Goal: Task Accomplishment & Management: Manage account settings

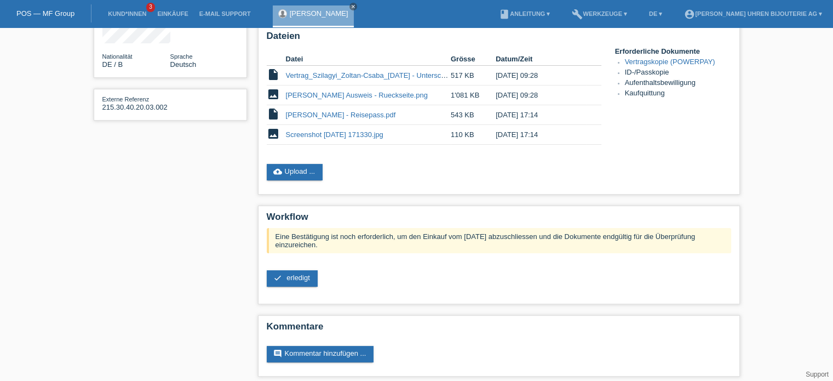
scroll to position [194, 0]
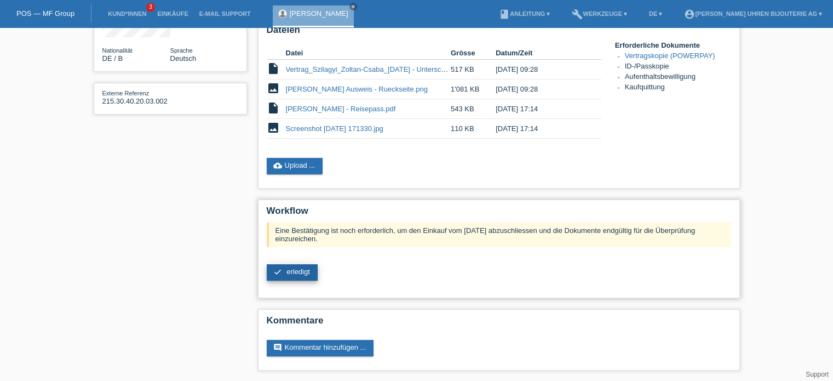
click at [289, 272] on span "erledigt" at bounding box center [298, 271] width 24 height 8
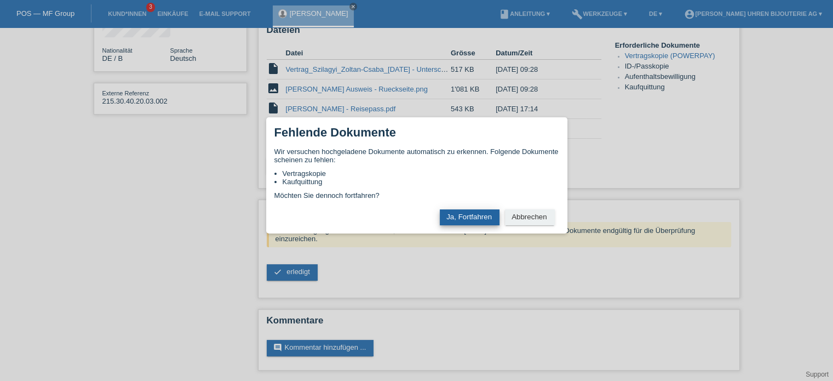
click at [459, 220] on button "Ja, Fortfahren" at bounding box center [470, 217] width 60 height 16
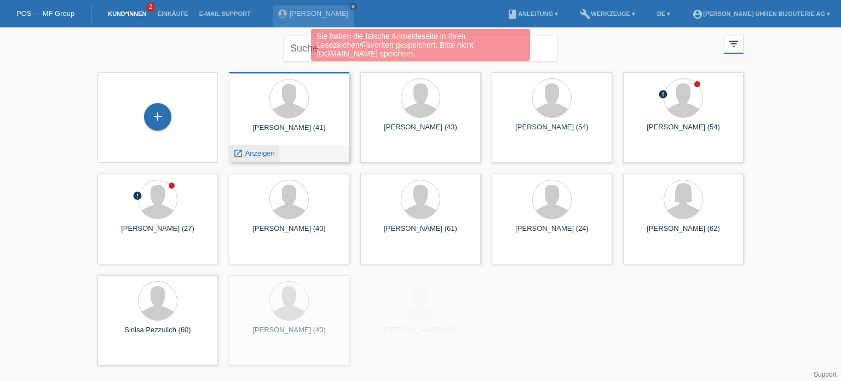
click at [256, 156] on span "Anzeigen" at bounding box center [260, 153] width 30 height 8
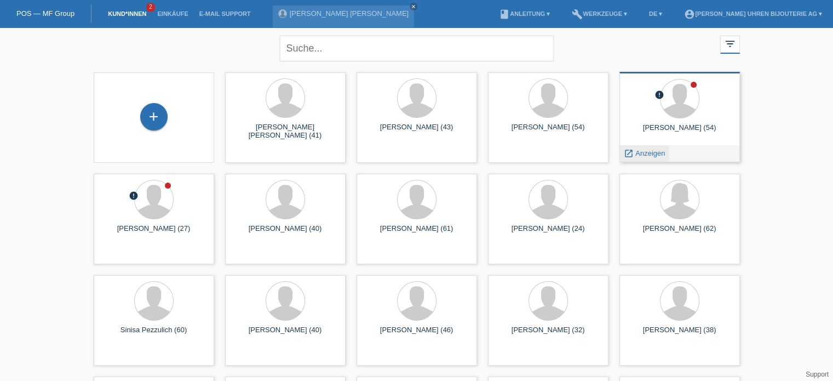
click at [651, 152] on span "Anzeigen" at bounding box center [650, 153] width 30 height 8
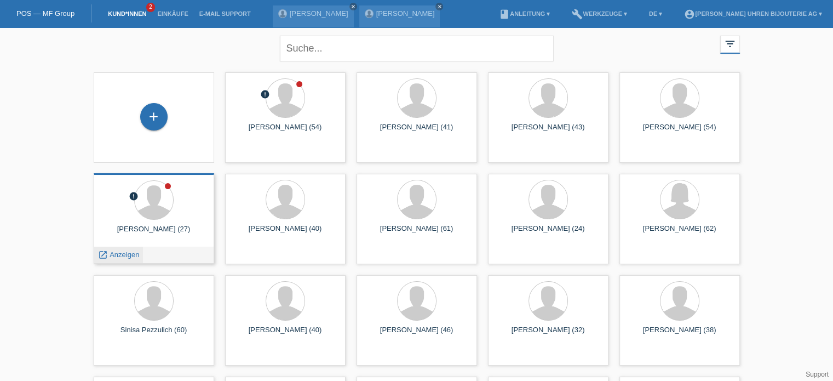
click at [114, 252] on span "Anzeigen" at bounding box center [125, 254] width 30 height 8
click at [154, 240] on div "[PERSON_NAME] (27)" at bounding box center [153, 234] width 103 height 18
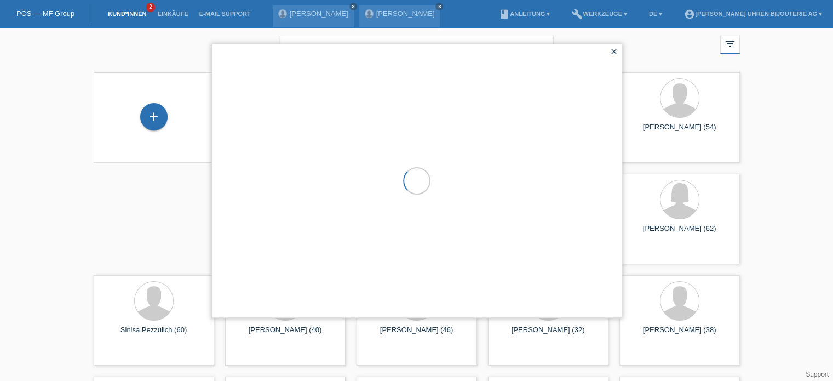
click at [614, 51] on icon "close" at bounding box center [613, 51] width 9 height 9
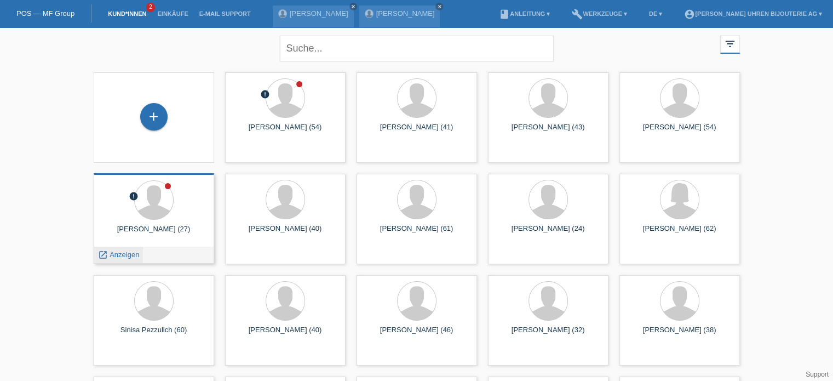
click at [120, 254] on span "Anzeigen" at bounding box center [125, 254] width 30 height 8
